Goal: Information Seeking & Learning: Learn about a topic

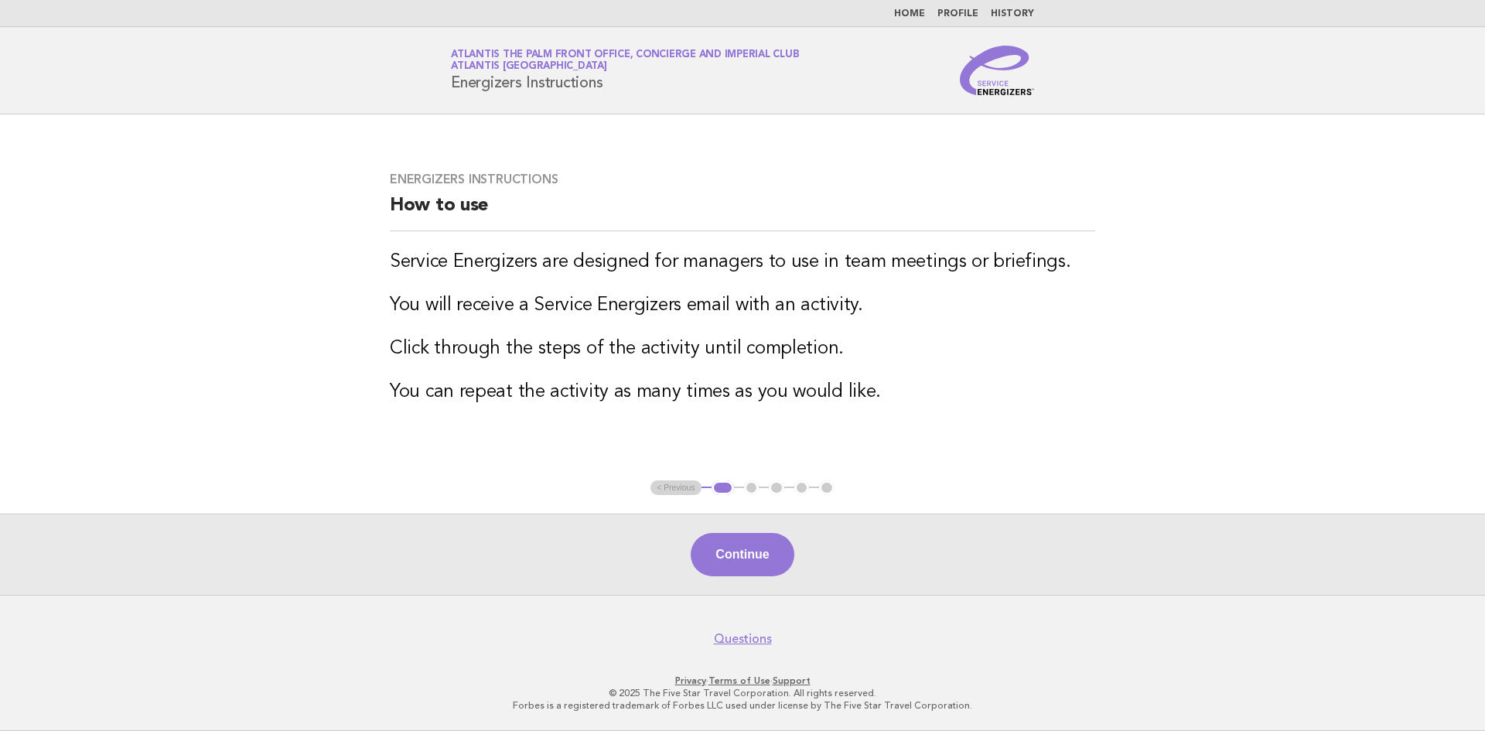
click at [914, 12] on link "Home" at bounding box center [909, 13] width 31 height 9
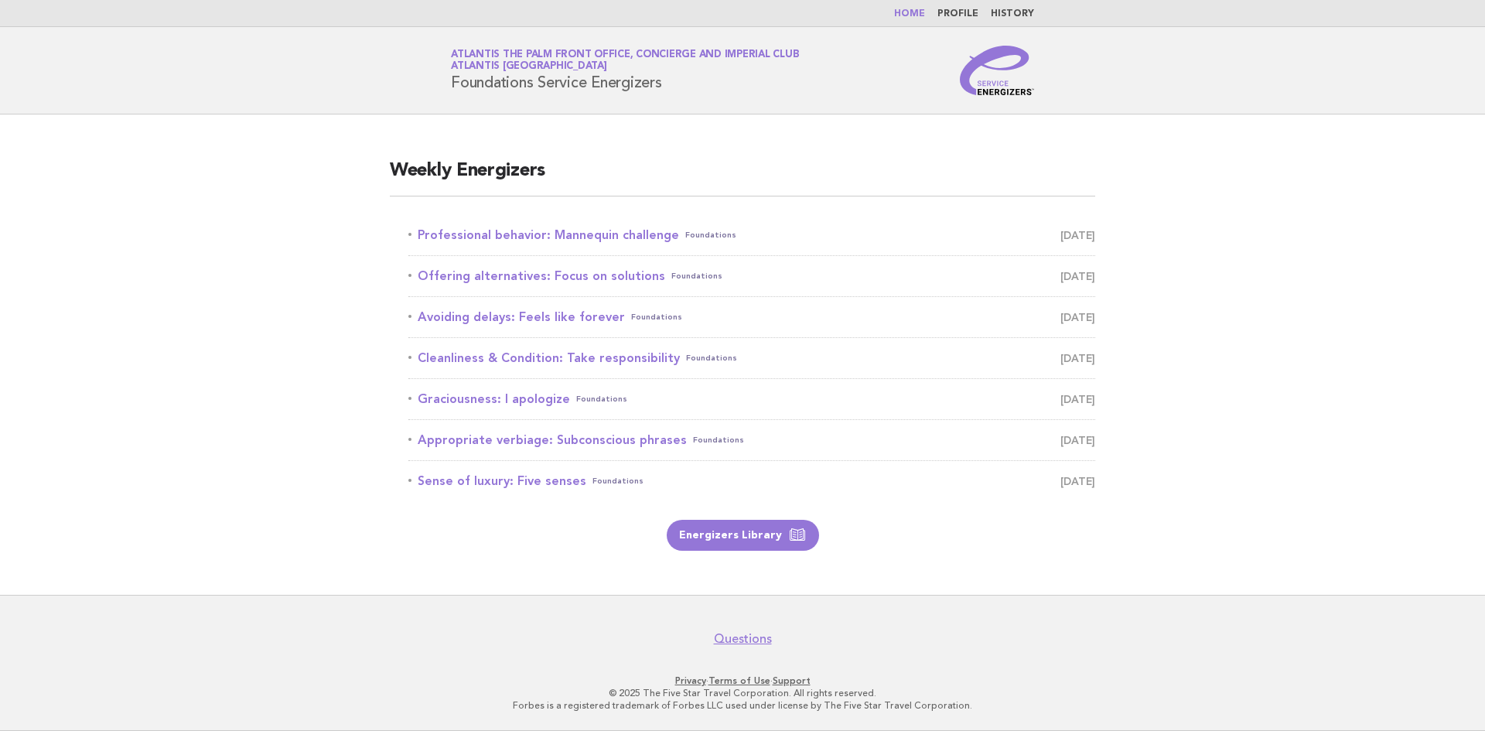
drag, startPoint x: 701, startPoint y: 89, endPoint x: 436, endPoint y: 88, distance: 265.4
click at [436, 88] on div "Service Energizers Atlantis The Palm Front Office, Concierge and Imperial Club …" at bounding box center [742, 71] width 627 height 50
copy h1 "Foundations Service Energizers"
click at [594, 241] on link "Professional behavior: Mannequin challenge Foundations September 5" at bounding box center [752, 235] width 687 height 22
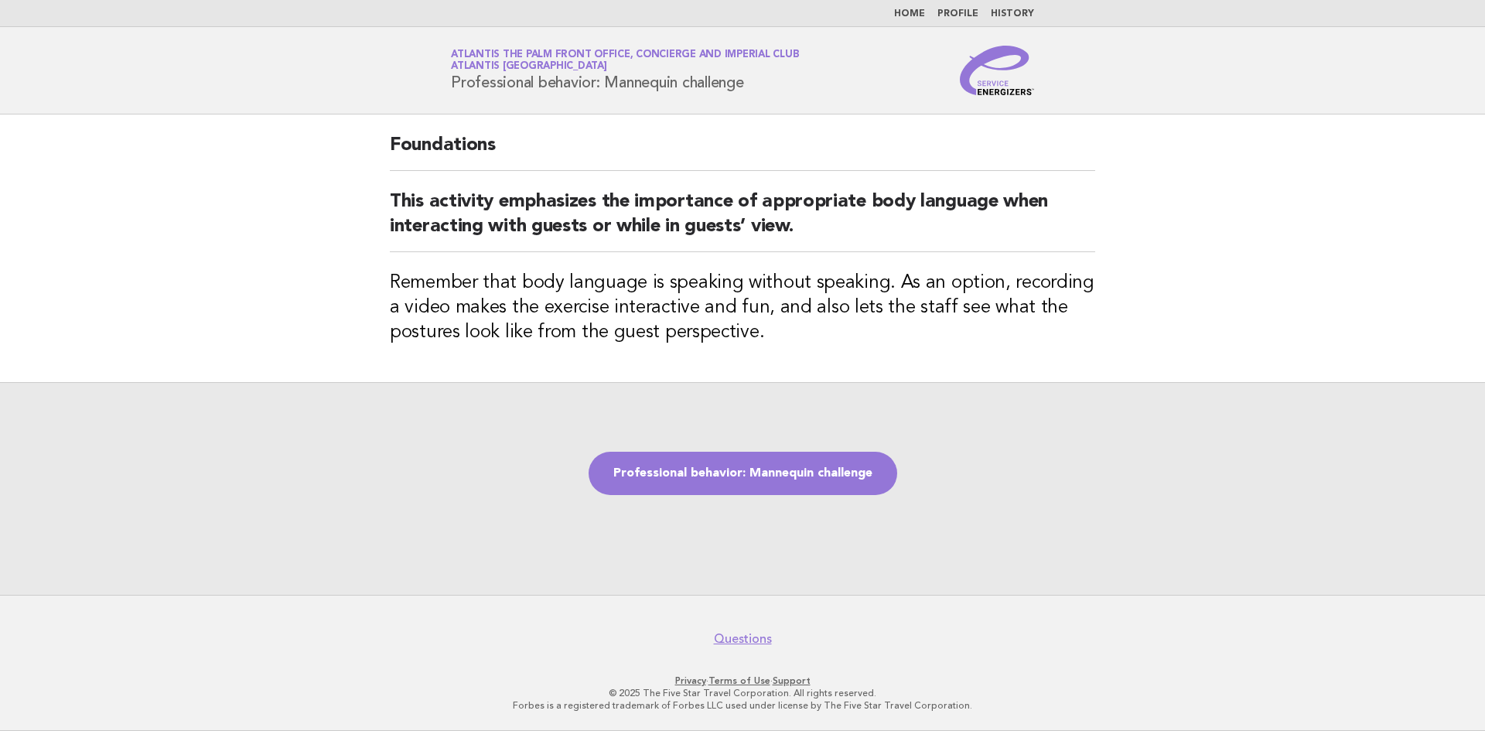
drag, startPoint x: 779, startPoint y: 90, endPoint x: 438, endPoint y: 93, distance: 341.2
click at [438, 93] on div "Service Energizers Atlantis The Palm Front Office, Concierge and Imperial Club …" at bounding box center [742, 71] width 627 height 50
copy h1 "Professional behavior: Mannequin challenge"
click at [761, 138] on h2 "Foundations" at bounding box center [743, 152] width 706 height 38
drag, startPoint x: 770, startPoint y: 84, endPoint x: 446, endPoint y: 85, distance: 324.2
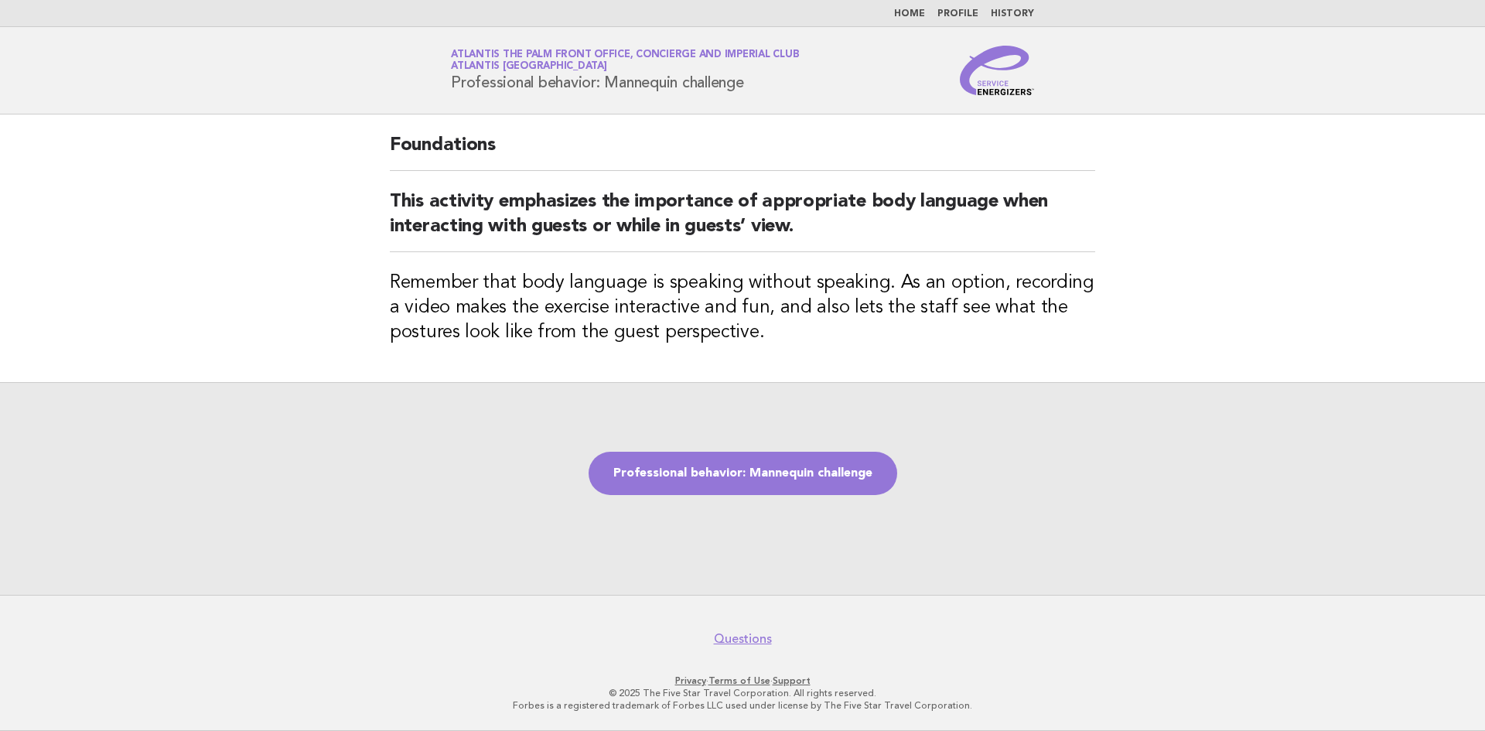
click at [446, 85] on div "Service Energizers Atlantis The Palm Front Office, Concierge and Imperial Club …" at bounding box center [742, 71] width 627 height 50
copy h1 "Professional behavior: Mannequin challenge"
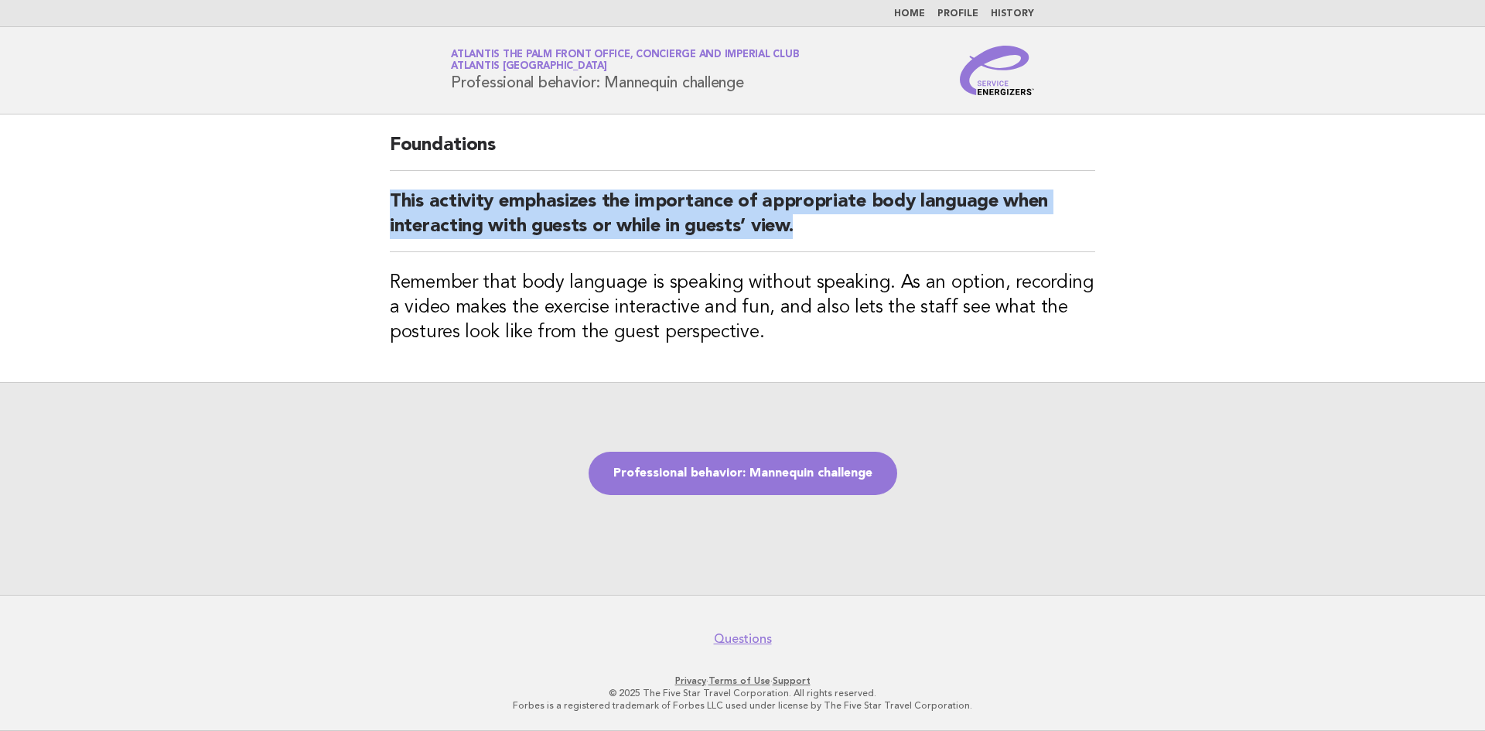
drag, startPoint x: 814, startPoint y: 230, endPoint x: 353, endPoint y: 197, distance: 462.3
click at [353, 197] on main "Foundations This activity emphasizes the importance of appropriate body languag…" at bounding box center [742, 355] width 1485 height 480
copy h2 "This activity emphasizes the importance of appropriate body language when inter…"
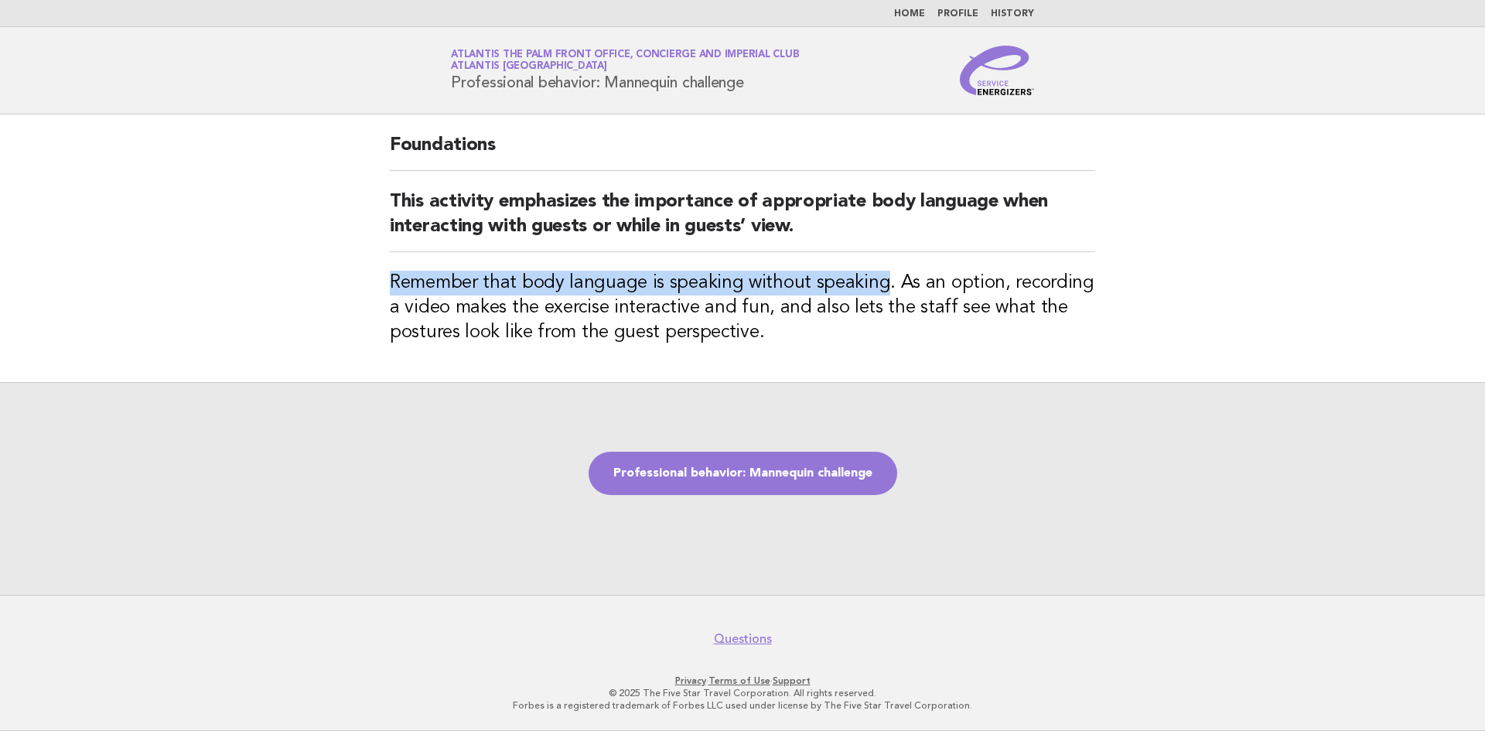
drag, startPoint x: 880, startPoint y: 283, endPoint x: 384, endPoint y: 292, distance: 496.0
click at [384, 292] on div "Foundations This activity emphasizes the importance of appropriate body languag…" at bounding box center [742, 249] width 743 height 268
copy h3 "Remember that body language is speaking without speaking"
